Goal: Task Accomplishment & Management: Use online tool/utility

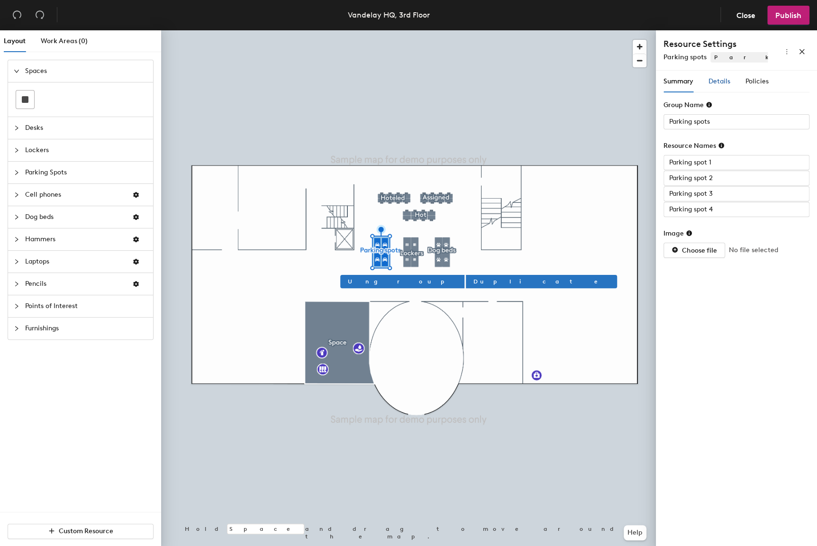
click at [717, 84] on span "Details" at bounding box center [720, 81] width 22 height 8
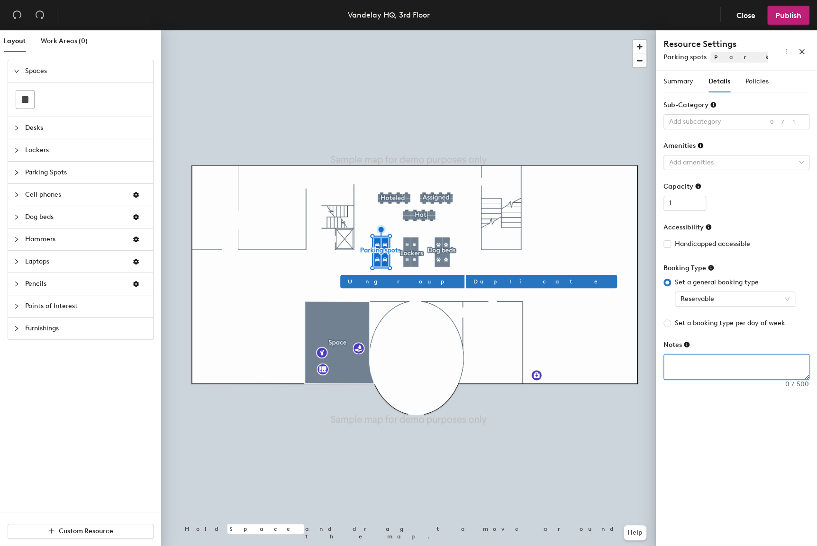
click at [724, 372] on textarea at bounding box center [736, 367] width 145 height 25
type textarea "Test notes"
click at [797, 16] on span "Publish" at bounding box center [788, 15] width 26 height 9
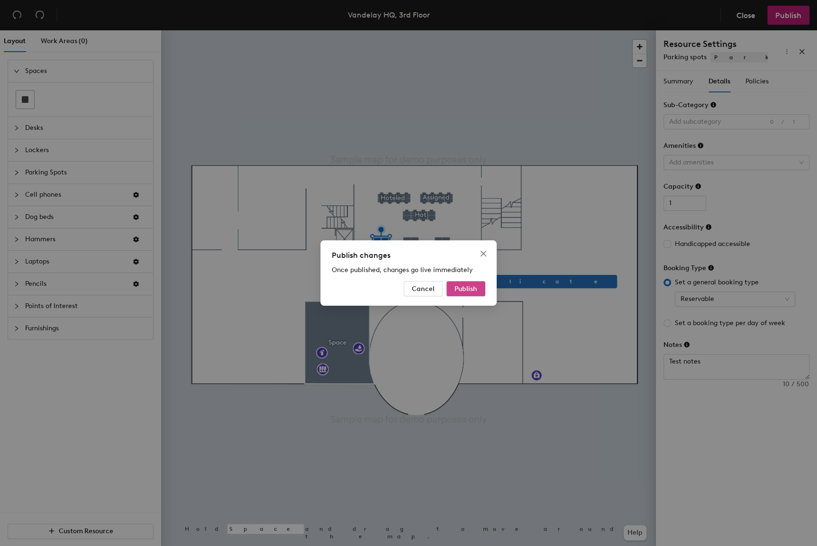
click at [473, 288] on span "Publish" at bounding box center [466, 289] width 23 height 8
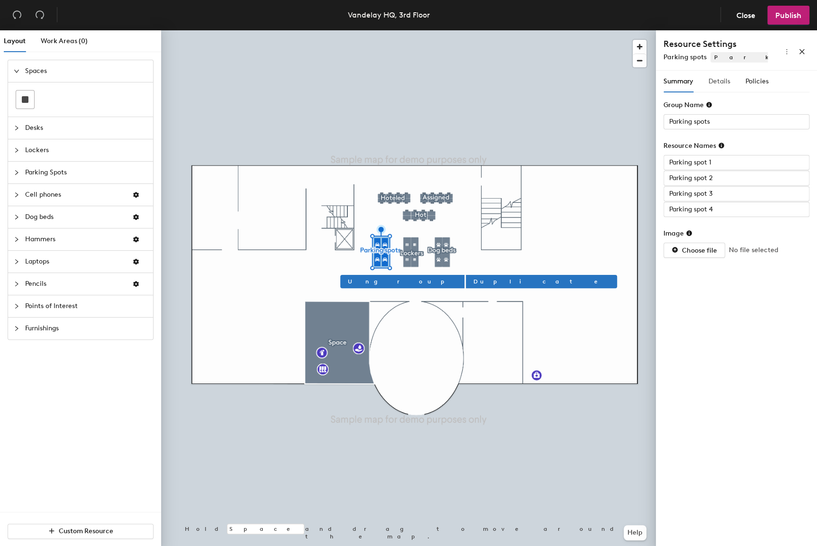
click at [722, 75] on div "Details" at bounding box center [720, 82] width 22 height 22
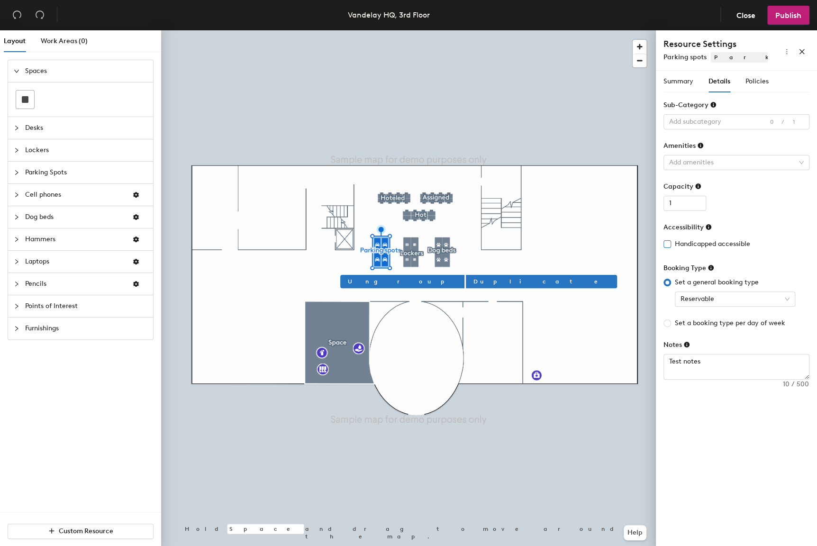
click at [711, 242] on span "Handicapped accessible" at bounding box center [712, 244] width 83 height 10
click at [670, 242] on input "Handicapped accessible" at bounding box center [667, 243] width 7 height 7
checkbox input "true"
click at [786, 17] on span "Publish" at bounding box center [788, 15] width 26 height 9
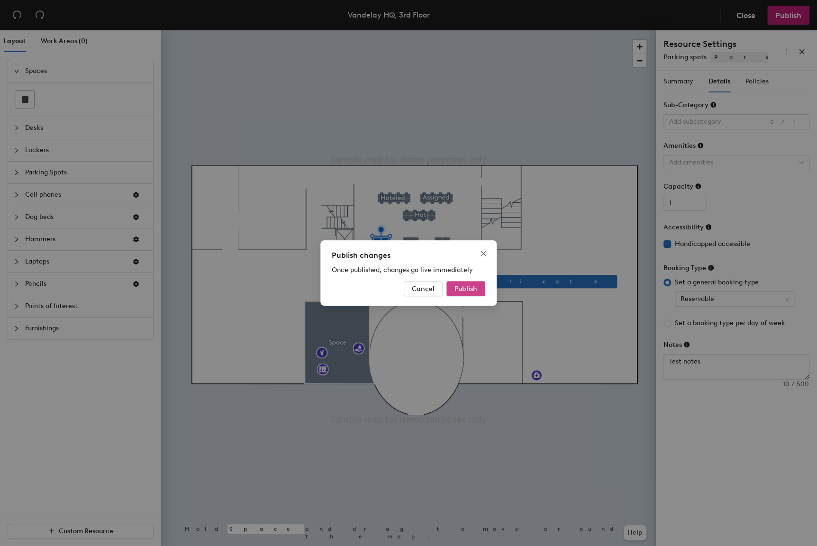
click at [465, 289] on span "Publish" at bounding box center [466, 289] width 23 height 8
